Goal: Information Seeking & Learning: Learn about a topic

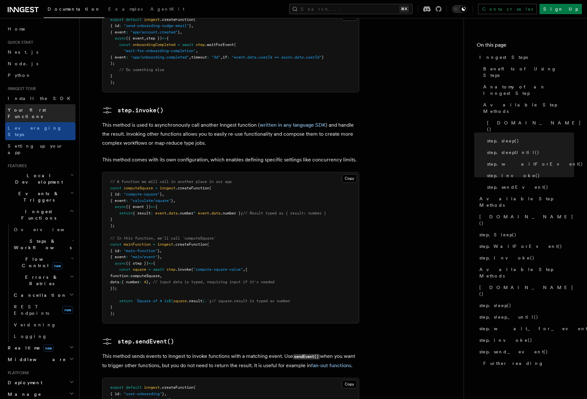
scroll to position [1071, 0]
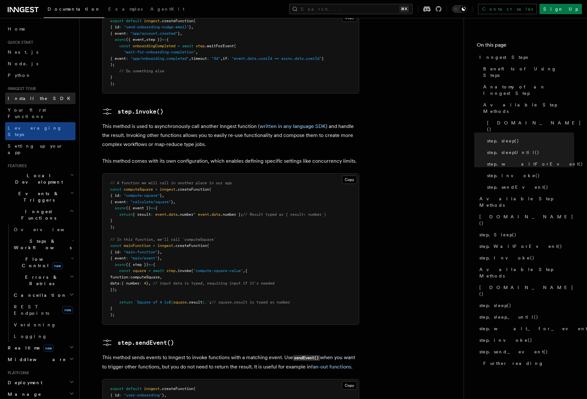
click at [20, 98] on span "Install the SDK" at bounding box center [41, 98] width 67 height 5
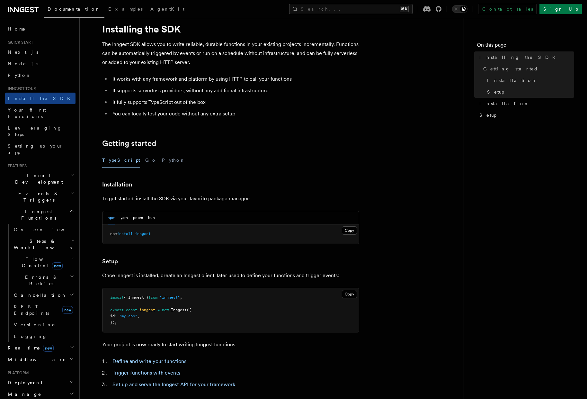
scroll to position [21, 0]
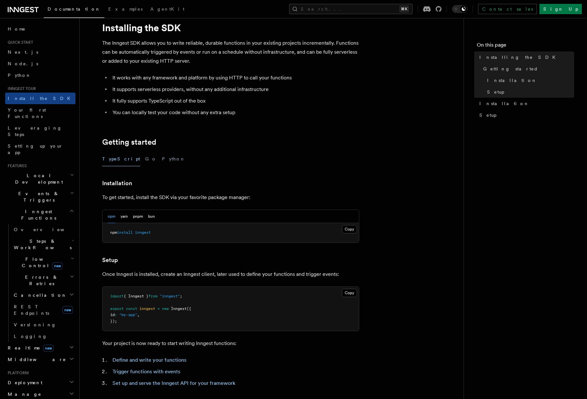
click at [31, 190] on span "Events & Triggers" at bounding box center [37, 196] width 65 height 13
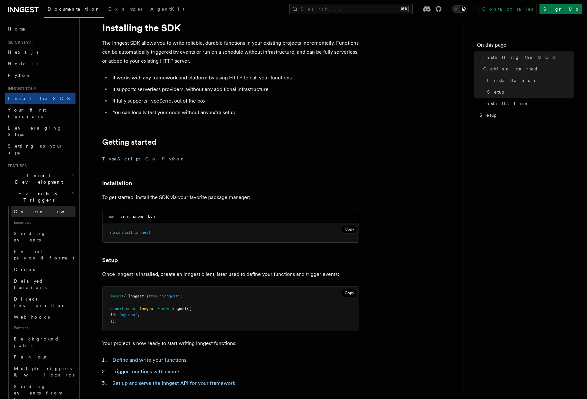
click at [27, 209] on span "Overview" at bounding box center [47, 211] width 66 height 5
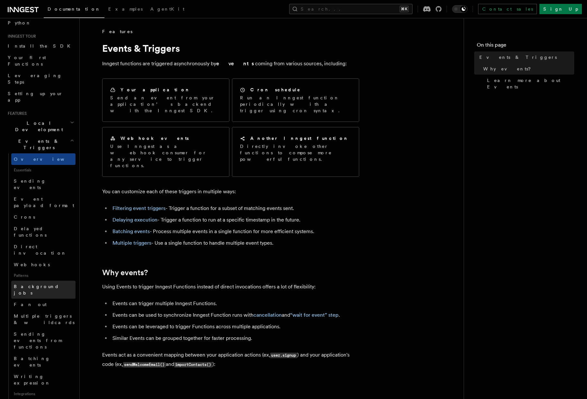
scroll to position [66, 0]
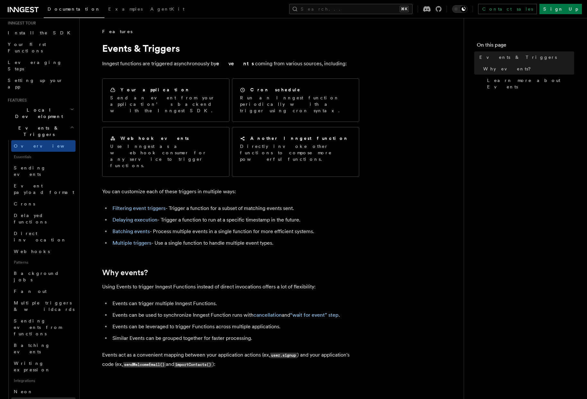
click at [32, 398] on span "Prisma Pulse" at bounding box center [39, 402] width 50 height 5
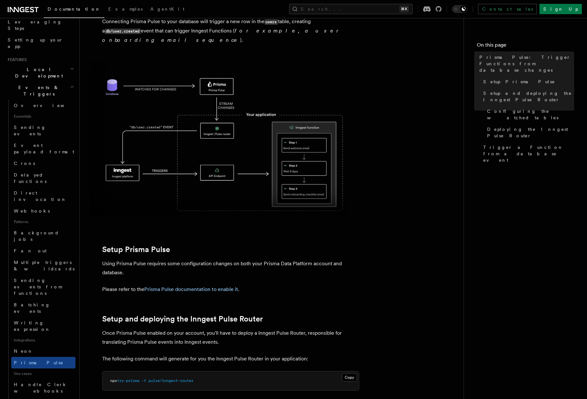
scroll to position [110, 0]
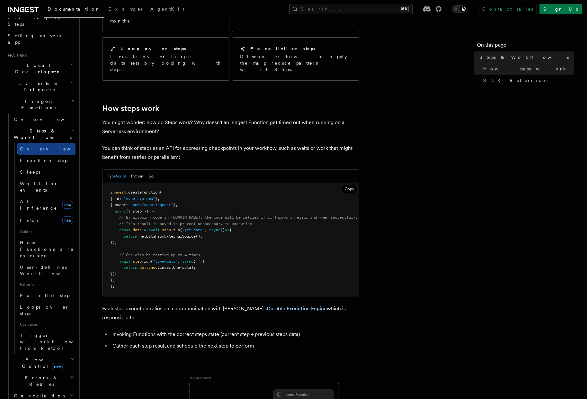
scroll to position [180, 0]
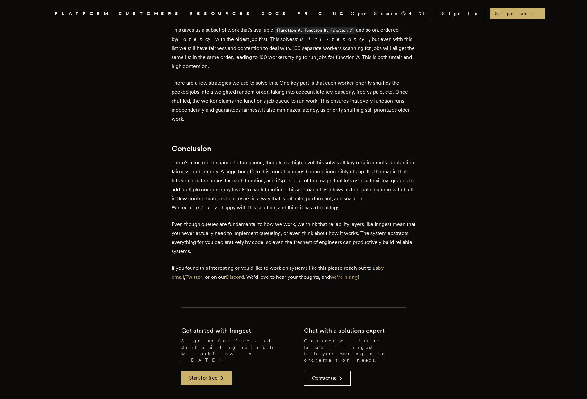
scroll to position [1963, 0]
